Goal: Information Seeking & Learning: Get advice/opinions

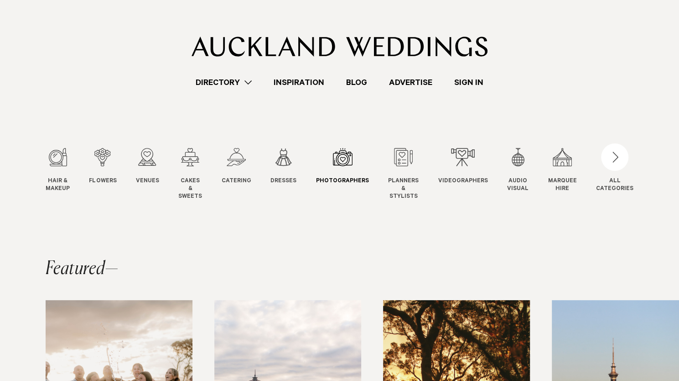
click at [342, 170] on link "Photographers Photo" at bounding box center [342, 166] width 53 height 37
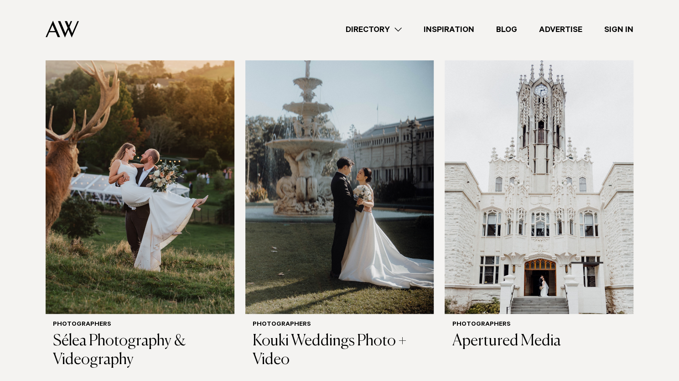
scroll to position [318, 0]
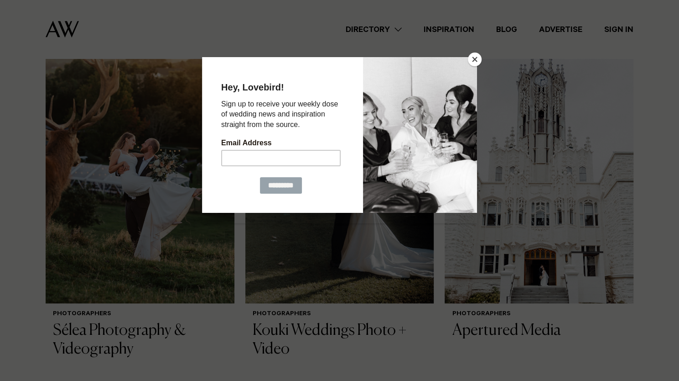
click at [474, 61] on button "Close" at bounding box center [475, 59] width 14 height 14
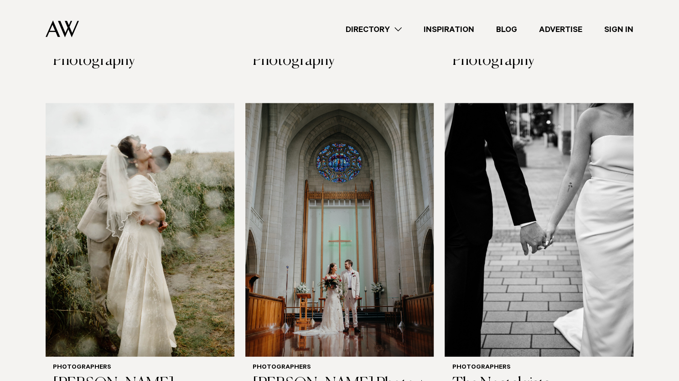
scroll to position [1294, 0]
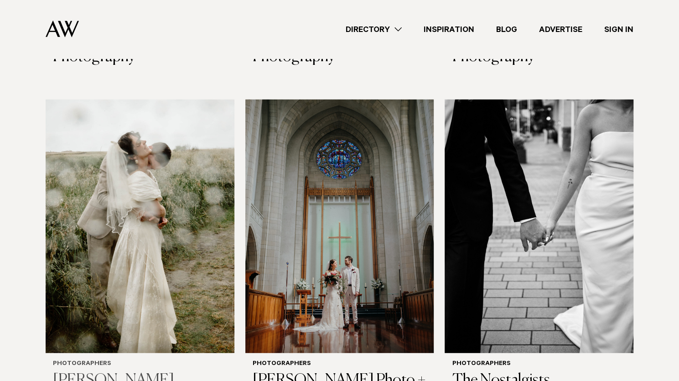
click at [123, 254] on img at bounding box center [140, 225] width 189 height 253
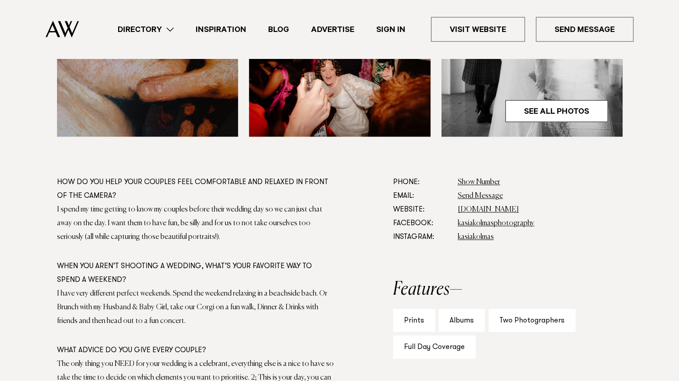
scroll to position [432, 0]
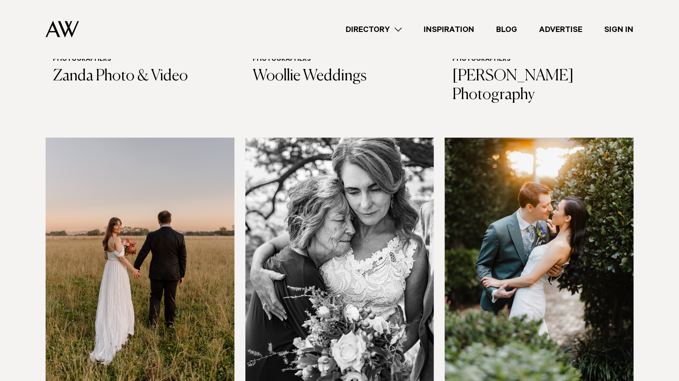
scroll to position [2628, 0]
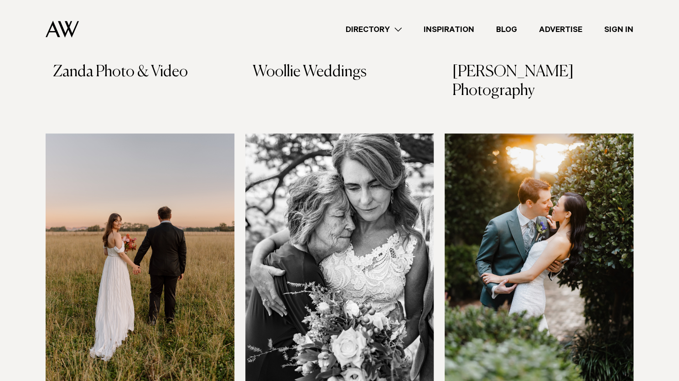
click at [97, 271] on img at bounding box center [140, 259] width 189 height 253
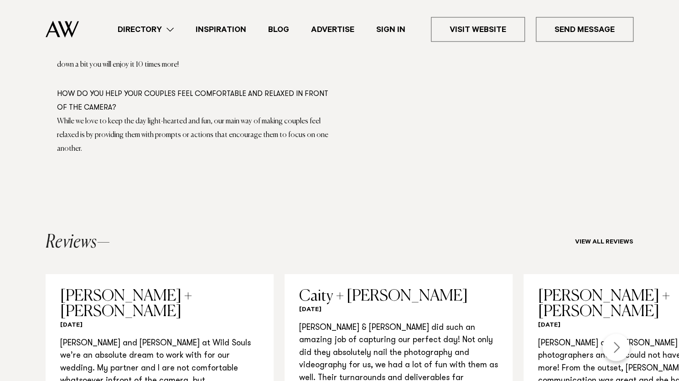
scroll to position [746, 0]
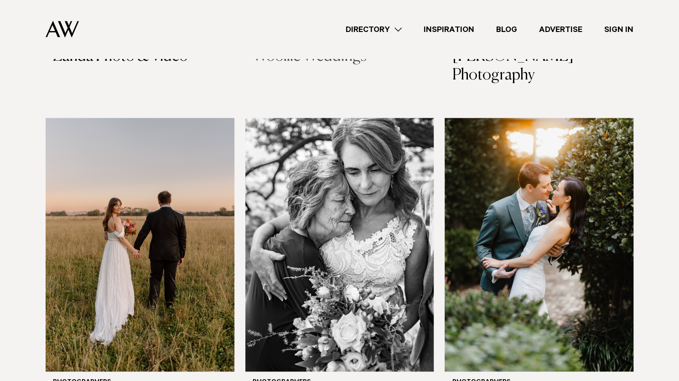
scroll to position [2645, 0]
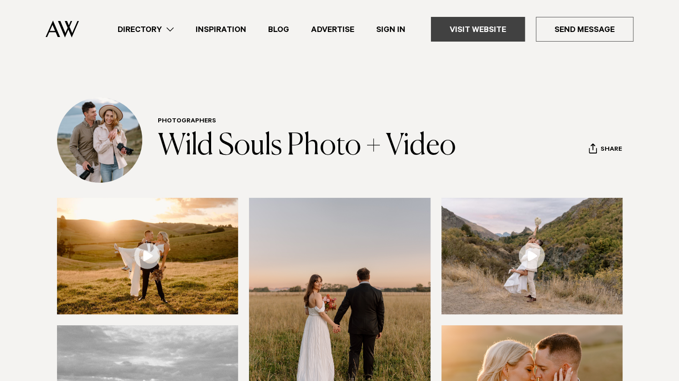
click at [478, 36] on link "Visit Website" at bounding box center [478, 29] width 94 height 25
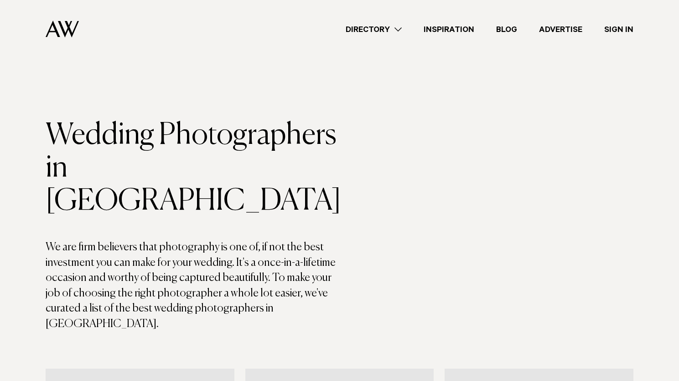
scroll to position [2645, 0]
